Goal: Transaction & Acquisition: Purchase product/service

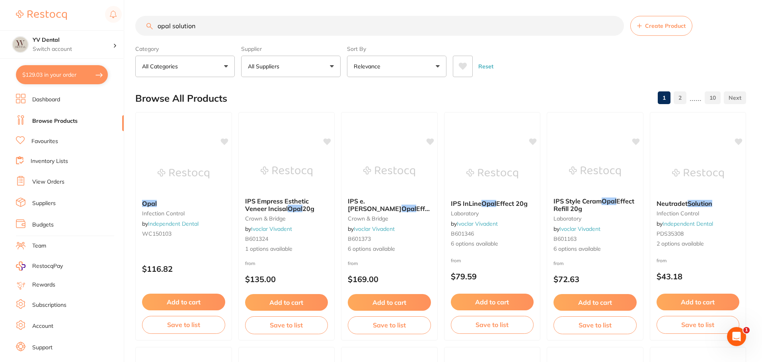
click at [36, 75] on button "$129.03 in your order" at bounding box center [62, 74] width 92 height 19
checkbox input "true"
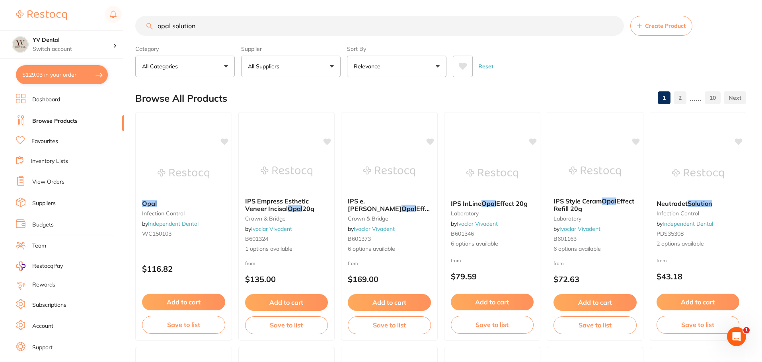
checkbox input "true"
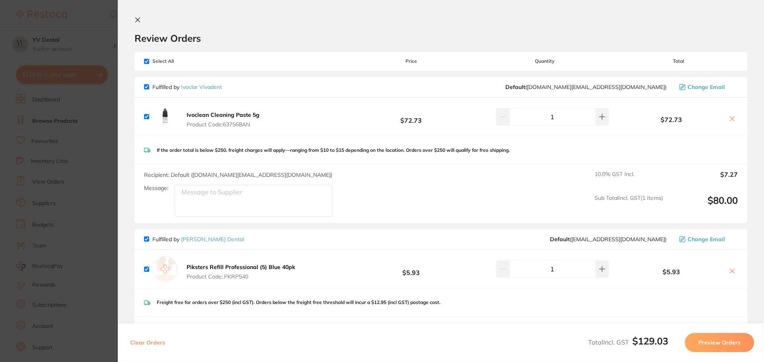
click at [213, 113] on b "Ivoclean Cleaning Paste 5g" at bounding box center [223, 114] width 73 height 7
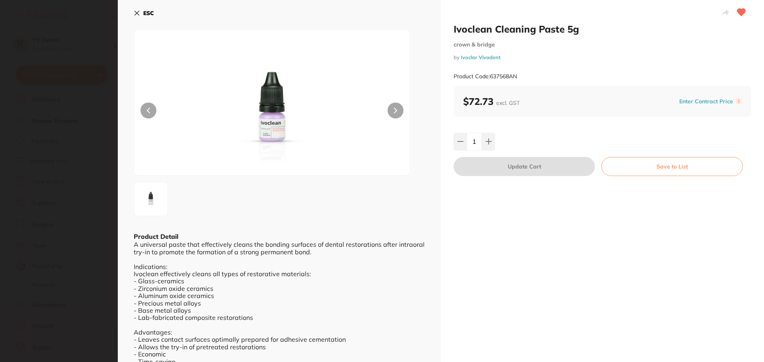
click at [136, 12] on icon at bounding box center [137, 13] width 4 height 4
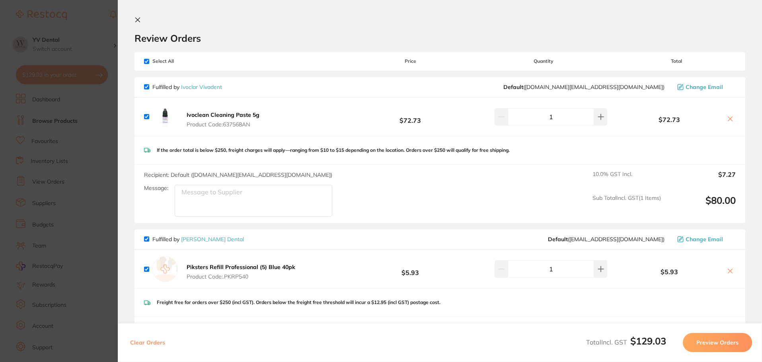
click at [136, 19] on icon at bounding box center [137, 20] width 6 height 6
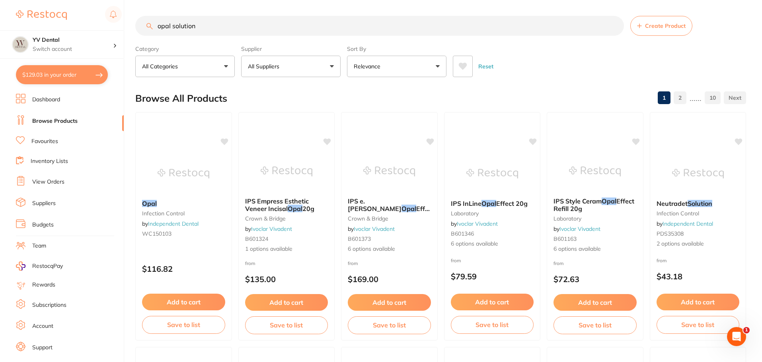
click at [209, 25] on input "opal solution" at bounding box center [379, 26] width 488 height 20
type input "o"
click at [51, 138] on link "Favourites" at bounding box center [44, 142] width 27 height 8
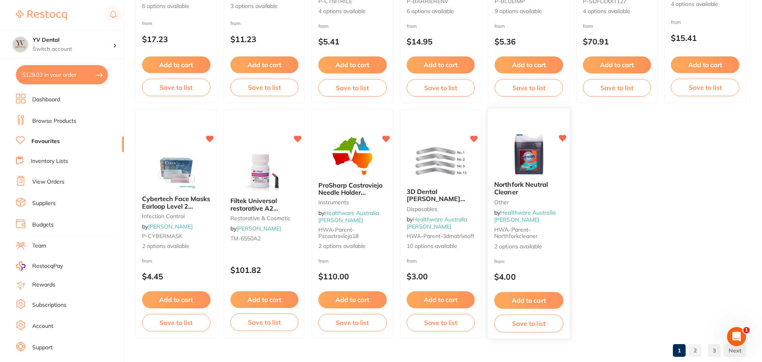
scroll to position [1646, 0]
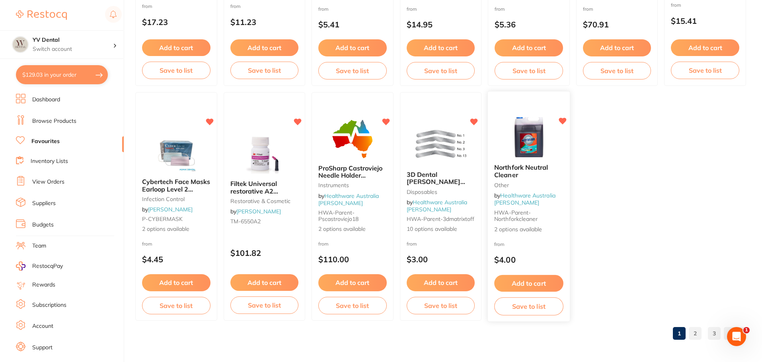
click at [561, 121] on icon at bounding box center [562, 121] width 8 height 7
click at [698, 333] on link "2" at bounding box center [694, 334] width 13 height 16
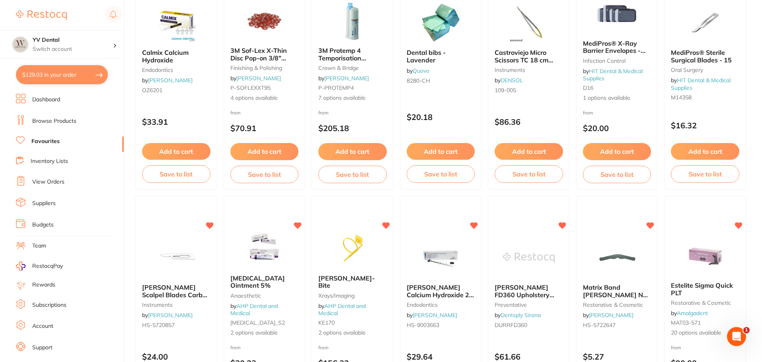
scroll to position [955, 0]
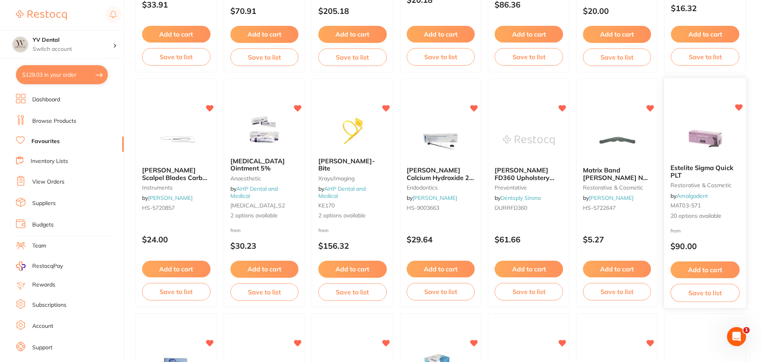
click at [739, 107] on icon at bounding box center [739, 108] width 8 height 7
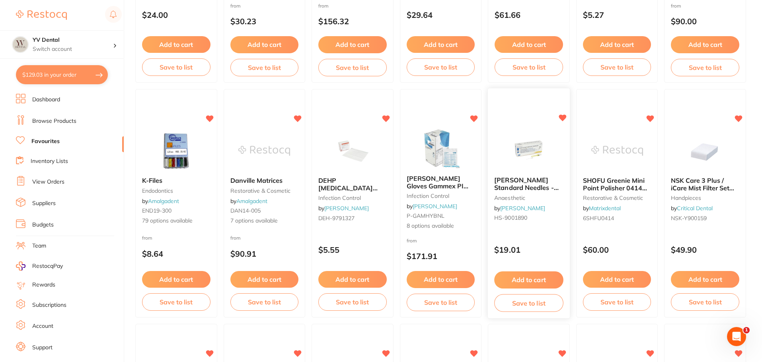
scroll to position [1193, 0]
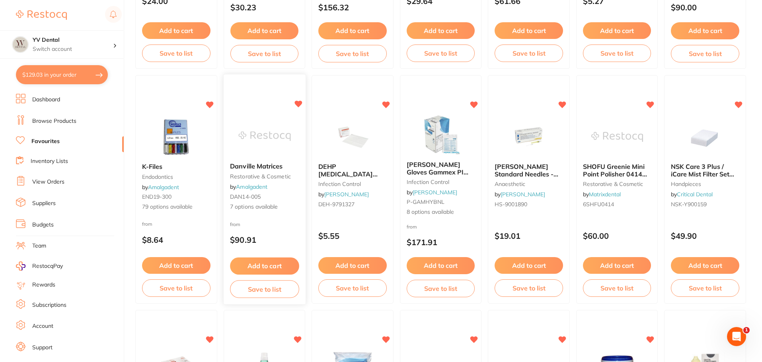
click at [262, 266] on button "Add to cart" at bounding box center [264, 266] width 69 height 17
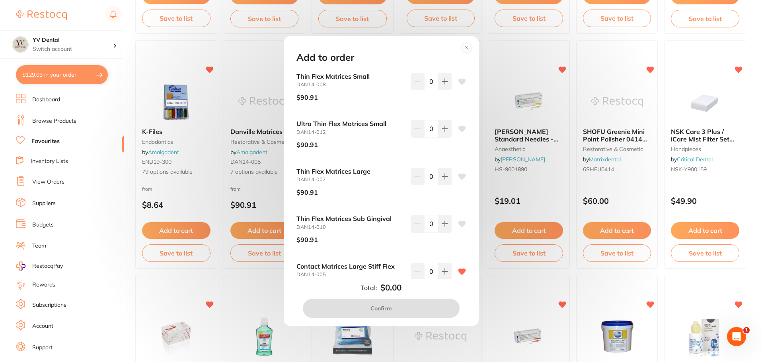
scroll to position [1233, 0]
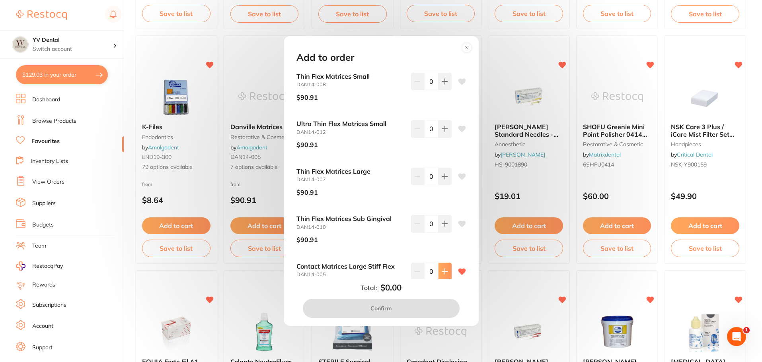
click at [438, 273] on button at bounding box center [444, 272] width 13 height 18
type input "1"
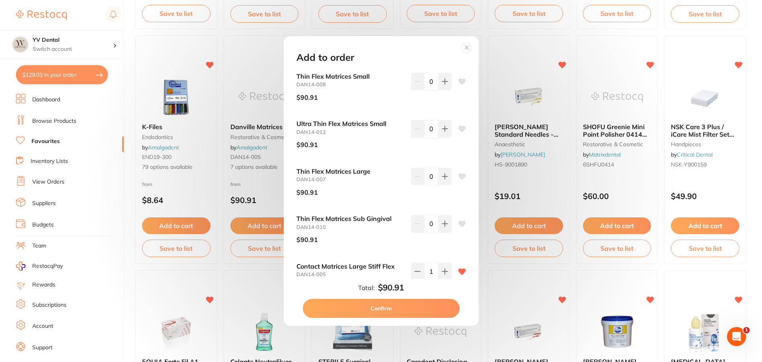
click at [410, 307] on button "Confirm" at bounding box center [381, 308] width 157 height 19
checkbox input "false"
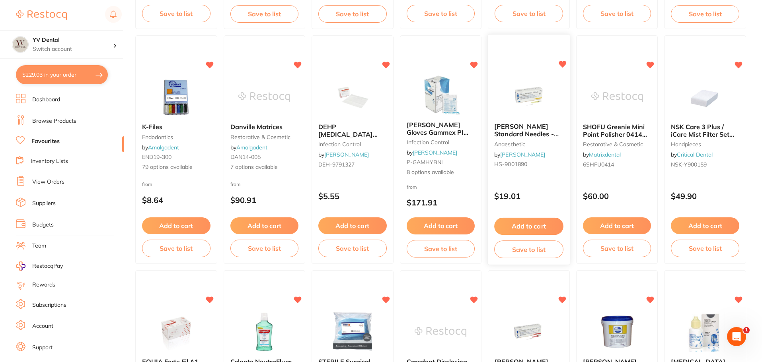
scroll to position [0, 0]
